Goal: Task Accomplishment & Management: Use online tool/utility

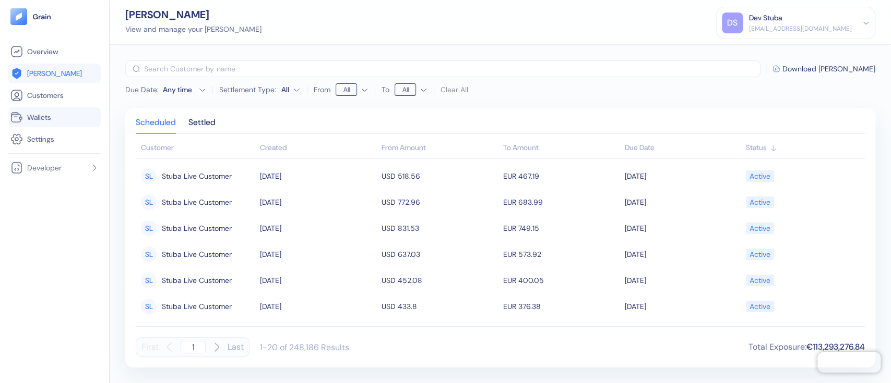
click at [59, 111] on link "Wallets" at bounding box center [54, 117] width 88 height 13
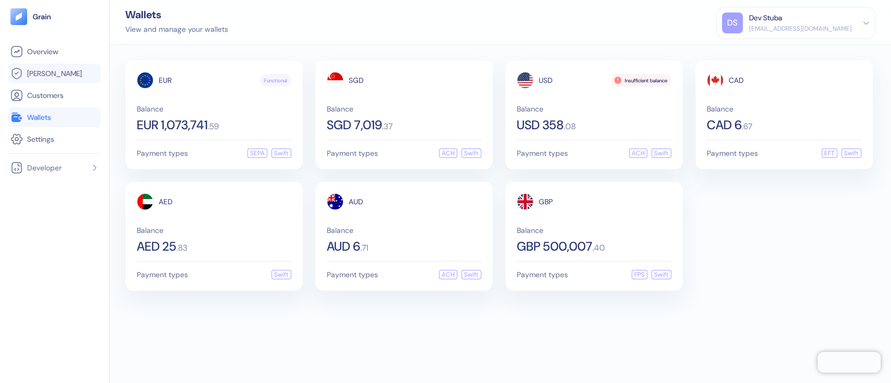
click at [32, 73] on span "[PERSON_NAME]" at bounding box center [54, 73] width 55 height 10
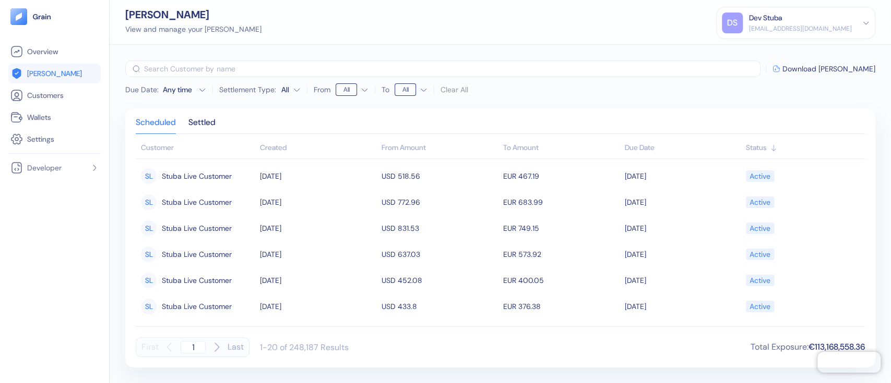
click at [634, 146] on div "Due Date" at bounding box center [682, 147] width 116 height 11
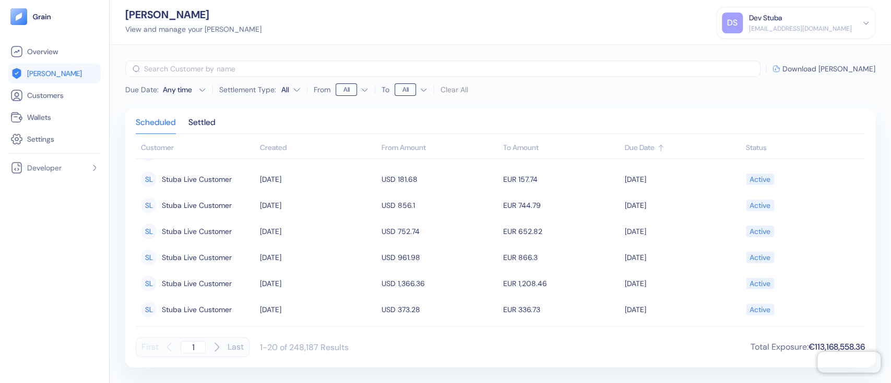
click at [847, 71] on span "Download [PERSON_NAME]" at bounding box center [828, 68] width 93 height 7
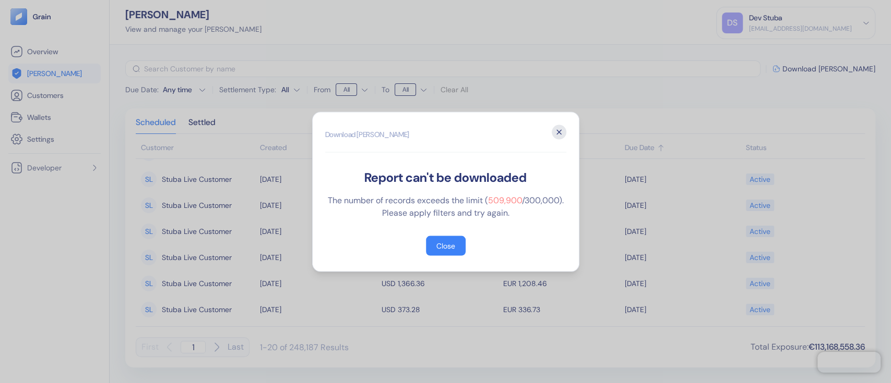
click at [555, 133] on icon "button" at bounding box center [558, 132] width 15 height 15
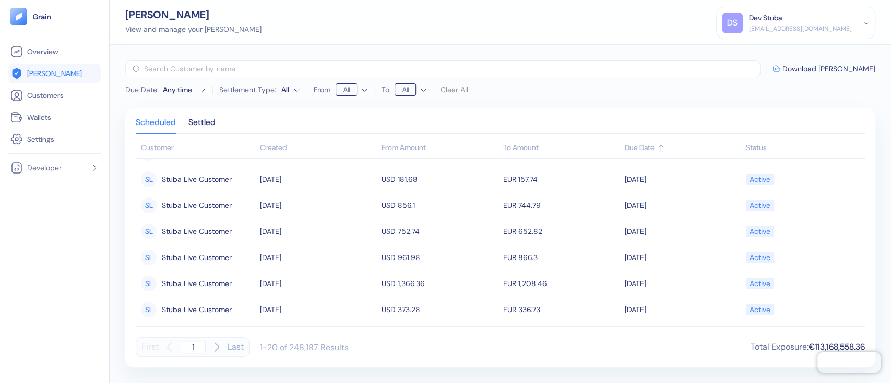
click at [201, 89] on icon "button" at bounding box center [202, 90] width 8 height 8
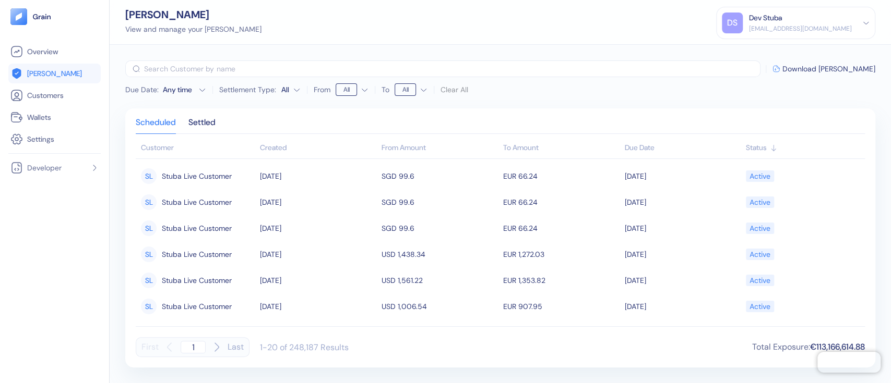
click at [615, 324] on div "Customer Created From Amount To Amount Due Date Status [PERSON_NAME] Live Custo…" at bounding box center [500, 234] width 729 height 184
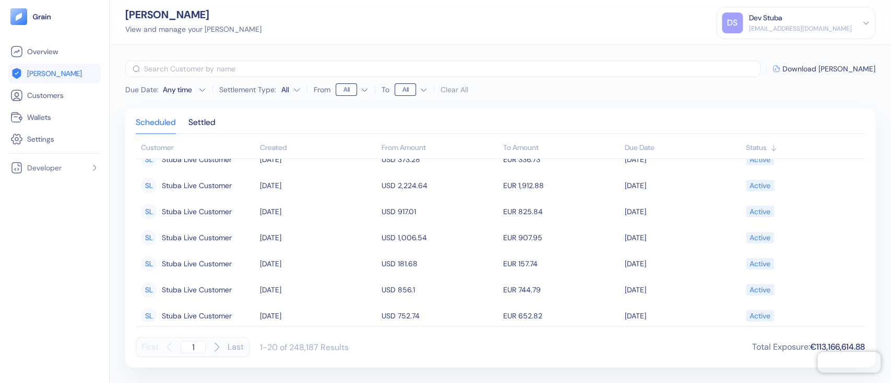
scroll to position [362, 0]
